Goal: Book appointment/travel/reservation

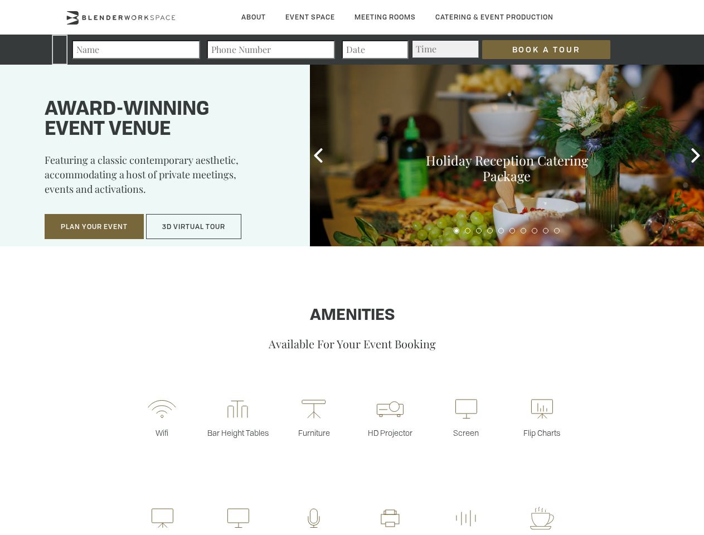
type div "[DATE]"
click at [537, 50] on input "Book a Tour" at bounding box center [546, 49] width 128 height 19
click at [94, 227] on button "Plan Your Event" at bounding box center [94, 227] width 99 height 26
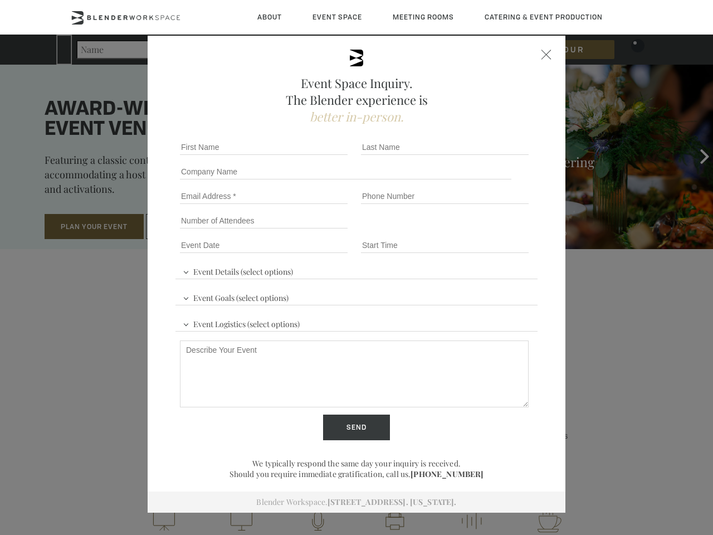
click at [194, 227] on input "Number of Attendees" at bounding box center [264, 221] width 168 height 16
click at [318, 155] on div "First name *" at bounding box center [265, 147] width 181 height 25
